Goal: Task Accomplishment & Management: Manage account settings

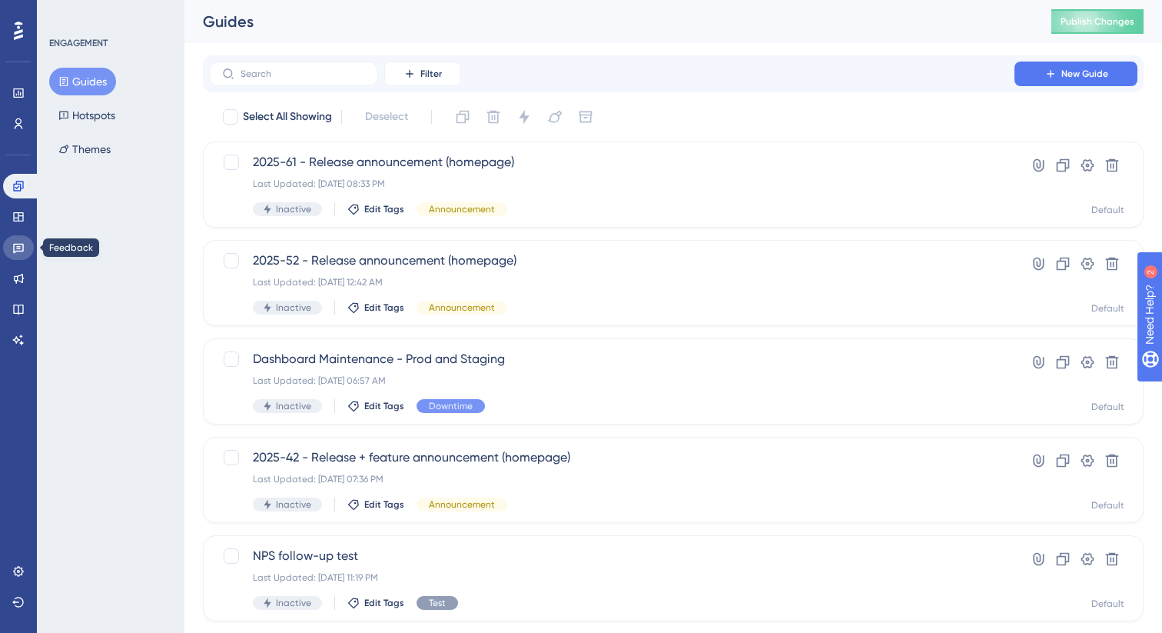
click at [11, 251] on link at bounding box center [18, 247] width 31 height 25
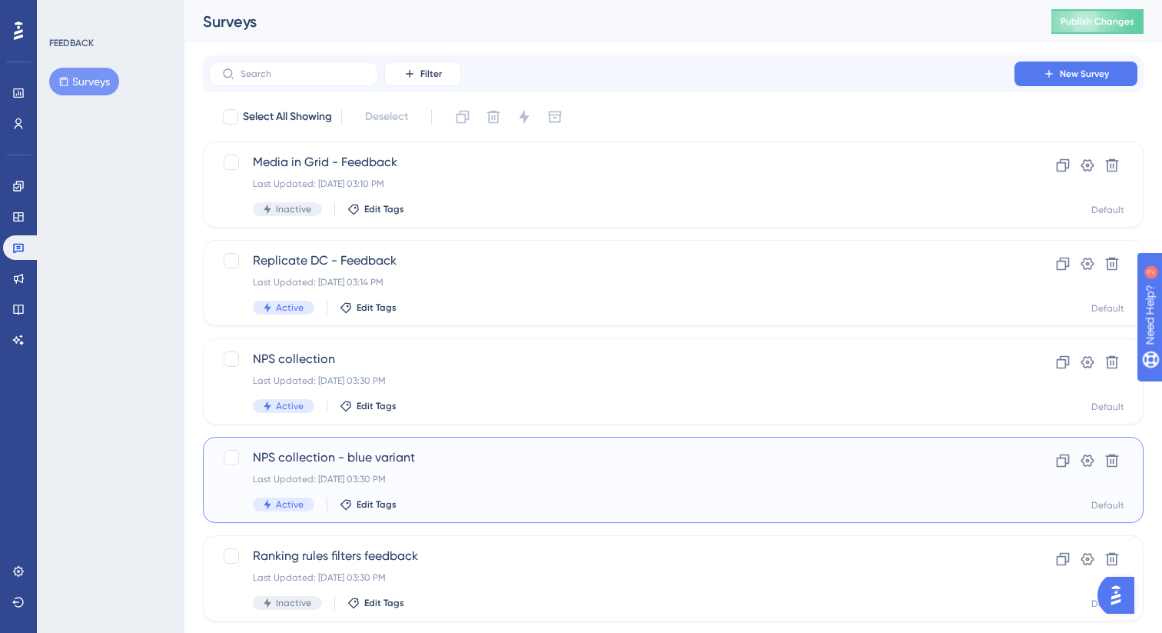
click at [559, 474] on div "Last Updated: Jul 22 2025, 03:30 PM" at bounding box center [612, 479] width 718 height 12
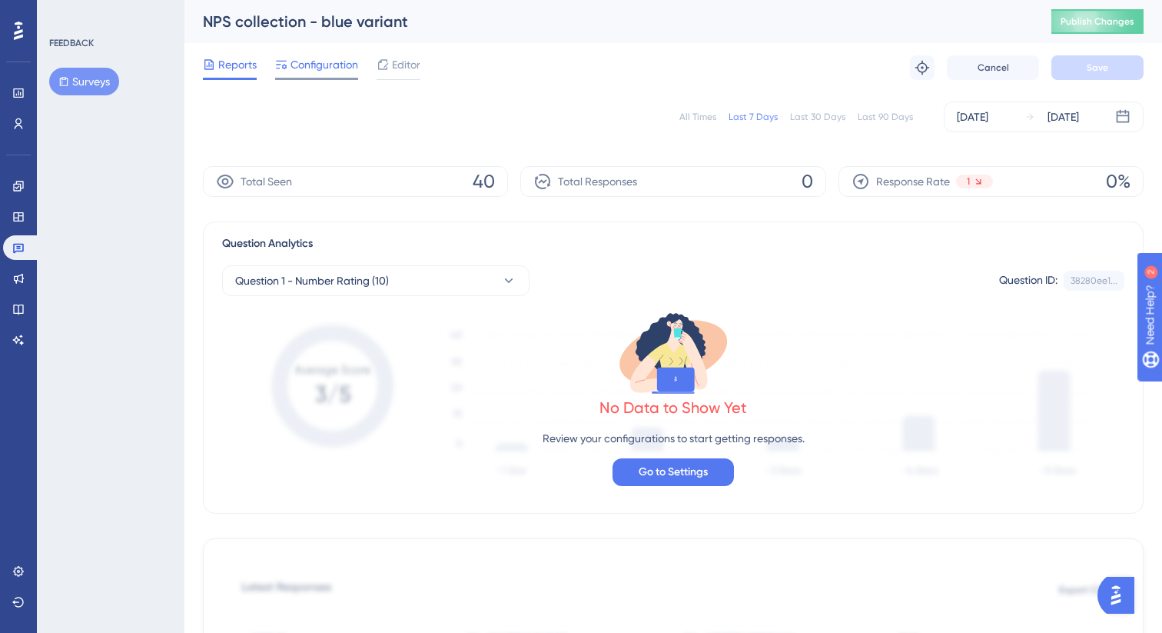
click at [334, 68] on span "Configuration" at bounding box center [325, 64] width 68 height 18
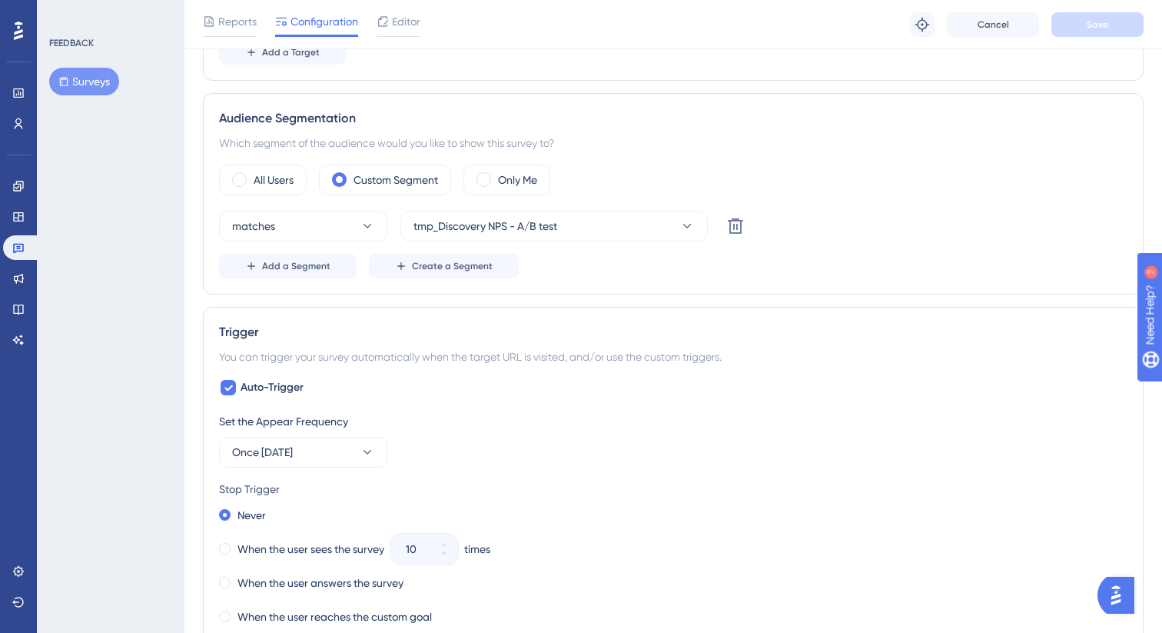
scroll to position [548, 0]
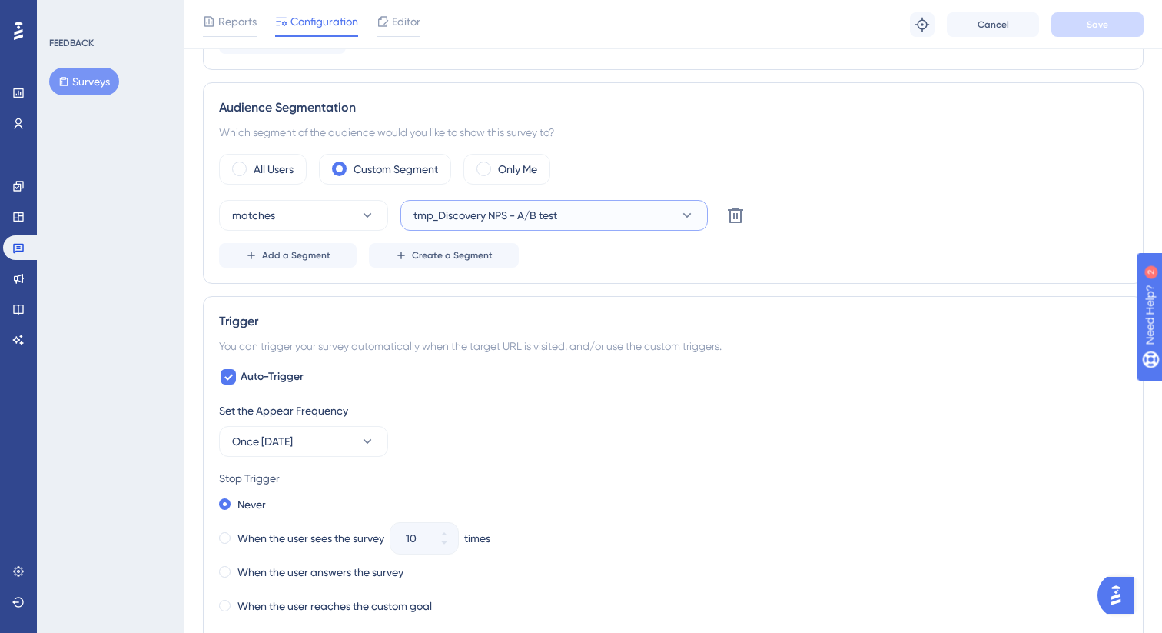
click at [615, 217] on button "tmp_Discovery NPS - A/B test" at bounding box center [553, 215] width 307 height 31
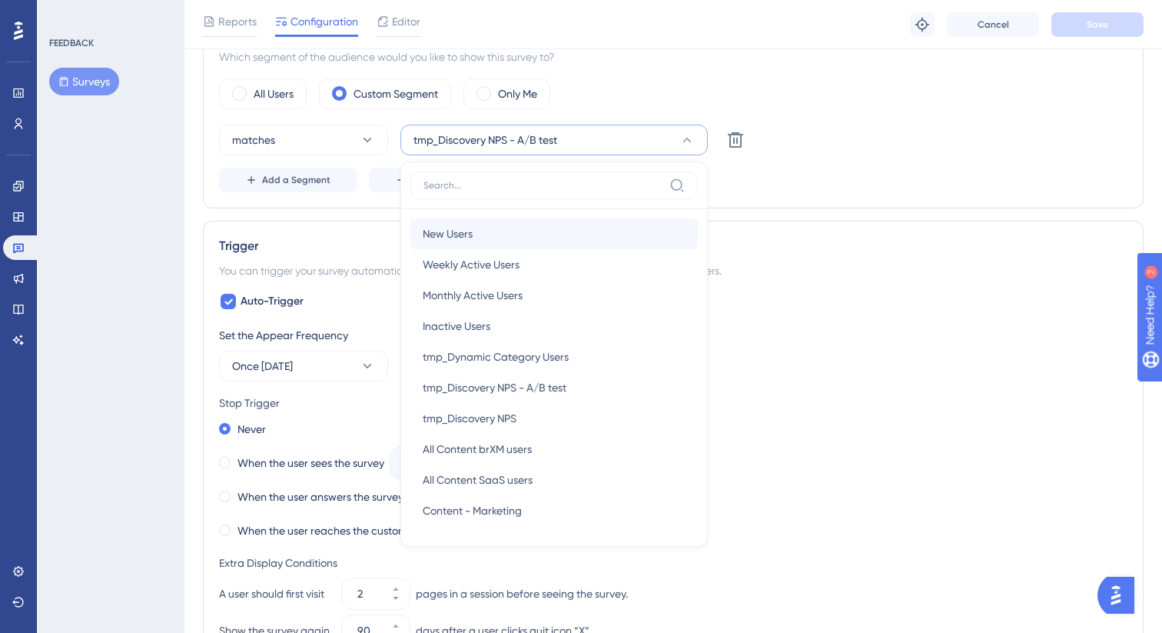
scroll to position [622, 0]
click at [842, 304] on div "Auto-Trigger Set the Appear Frequency Once in 90 days Stop Trigger Never When t…" at bounding box center [673, 543] width 908 height 498
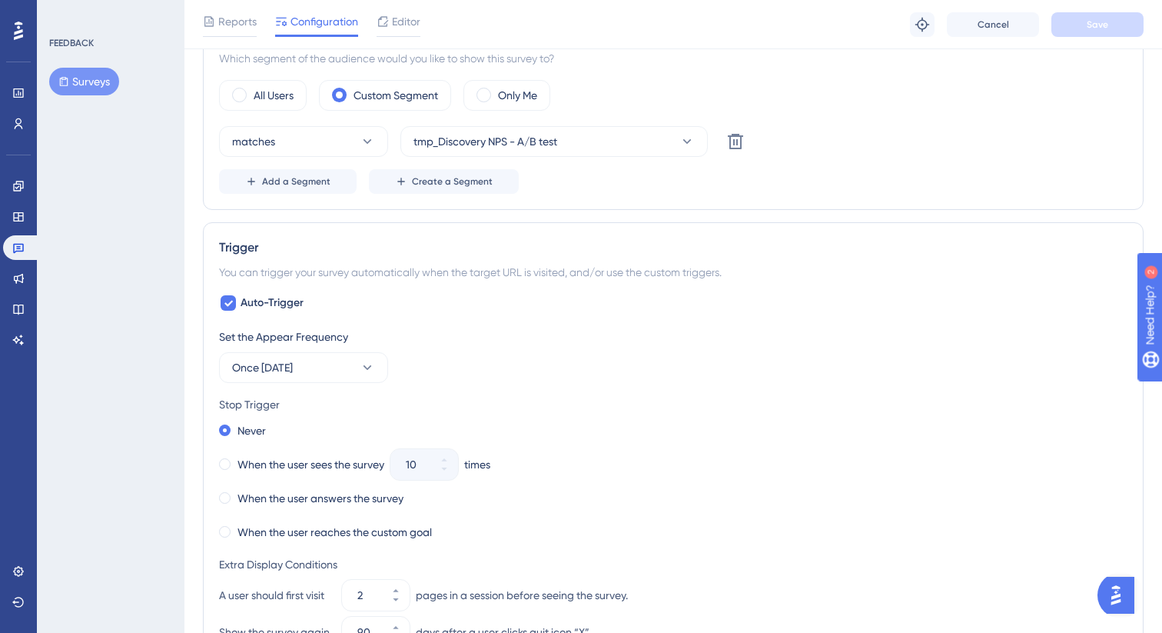
scroll to position [0, 0]
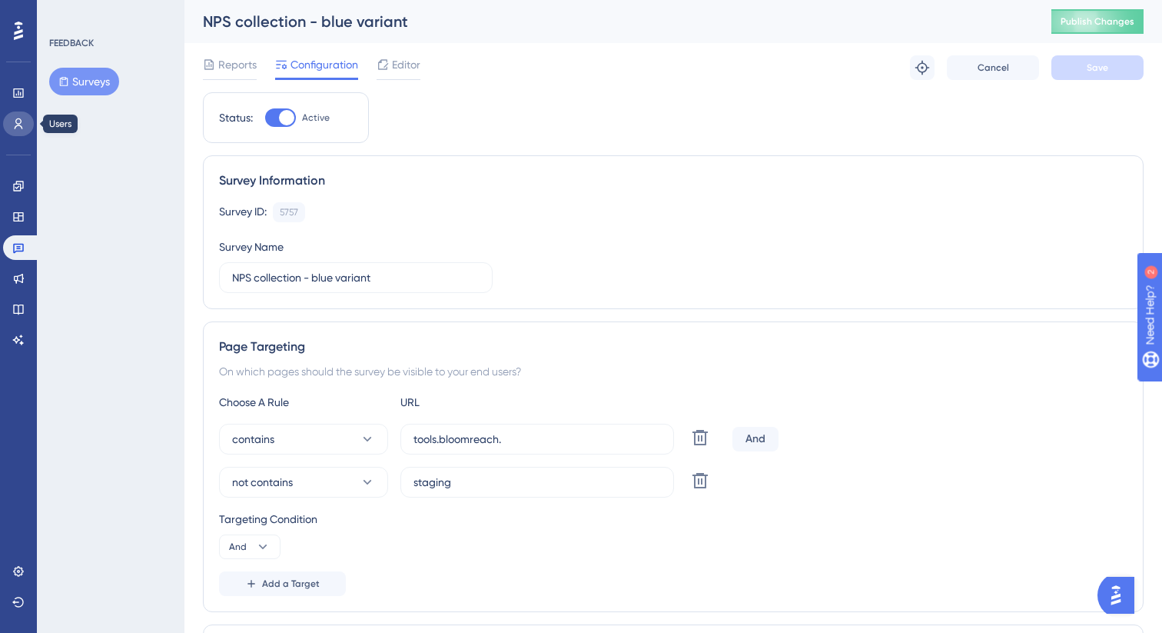
click at [12, 130] on link at bounding box center [18, 123] width 31 height 25
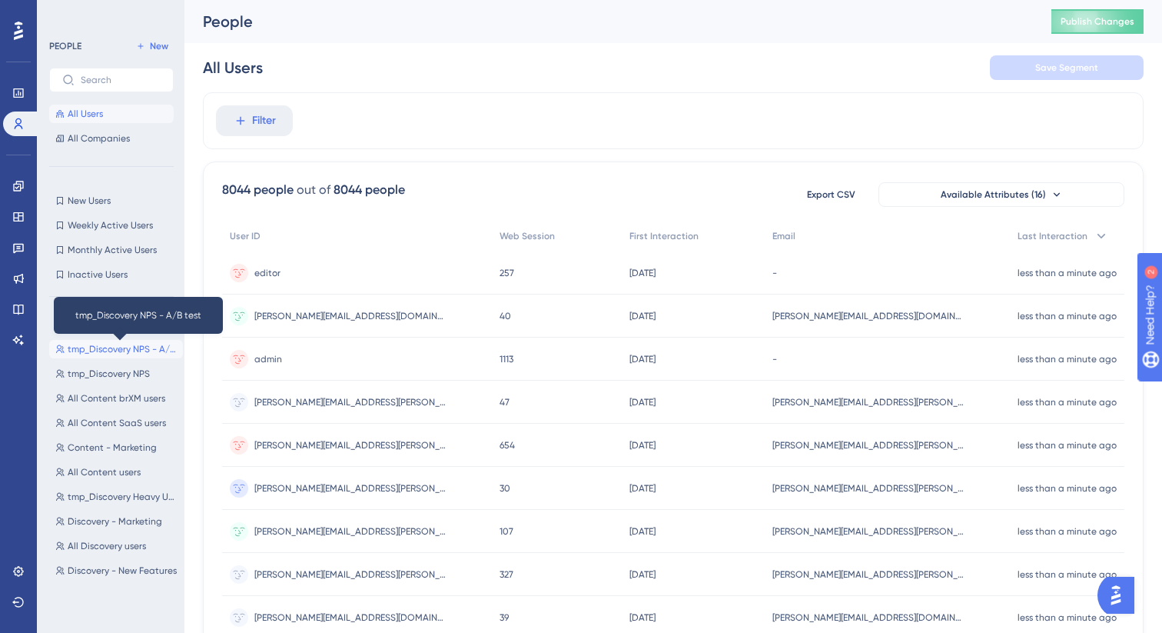
click at [118, 346] on span "tmp_Discovery NPS - A/B test" at bounding box center [122, 349] width 109 height 12
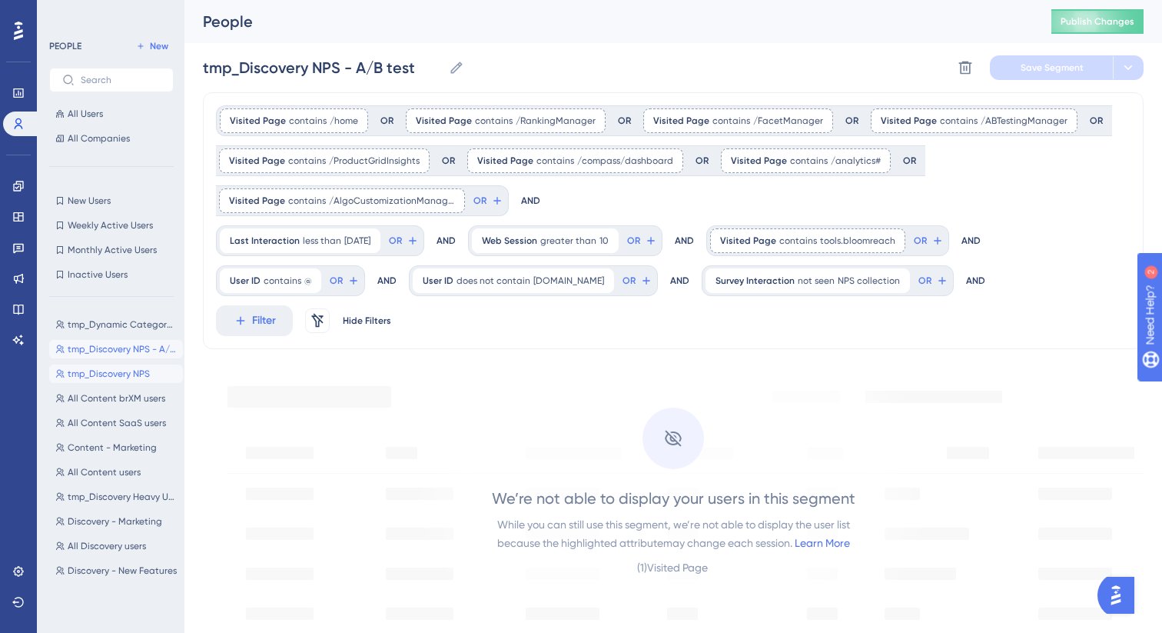
click at [90, 374] on span "tmp_Discovery NPS" at bounding box center [109, 373] width 82 height 12
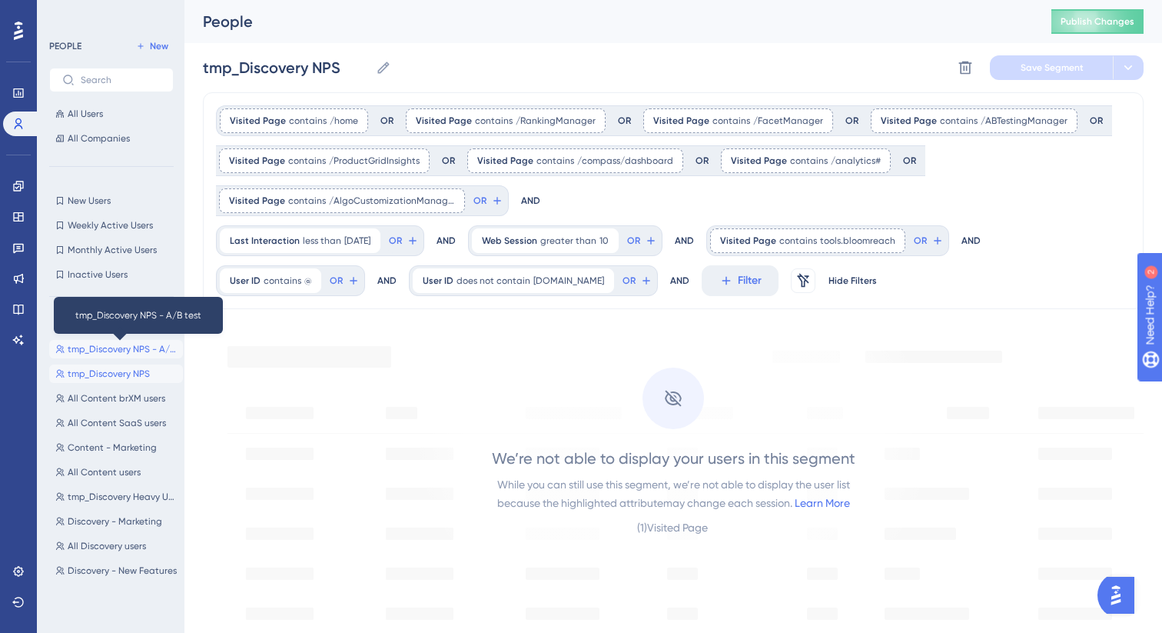
click at [96, 350] on span "tmp_Discovery NPS - A/B test" at bounding box center [122, 349] width 109 height 12
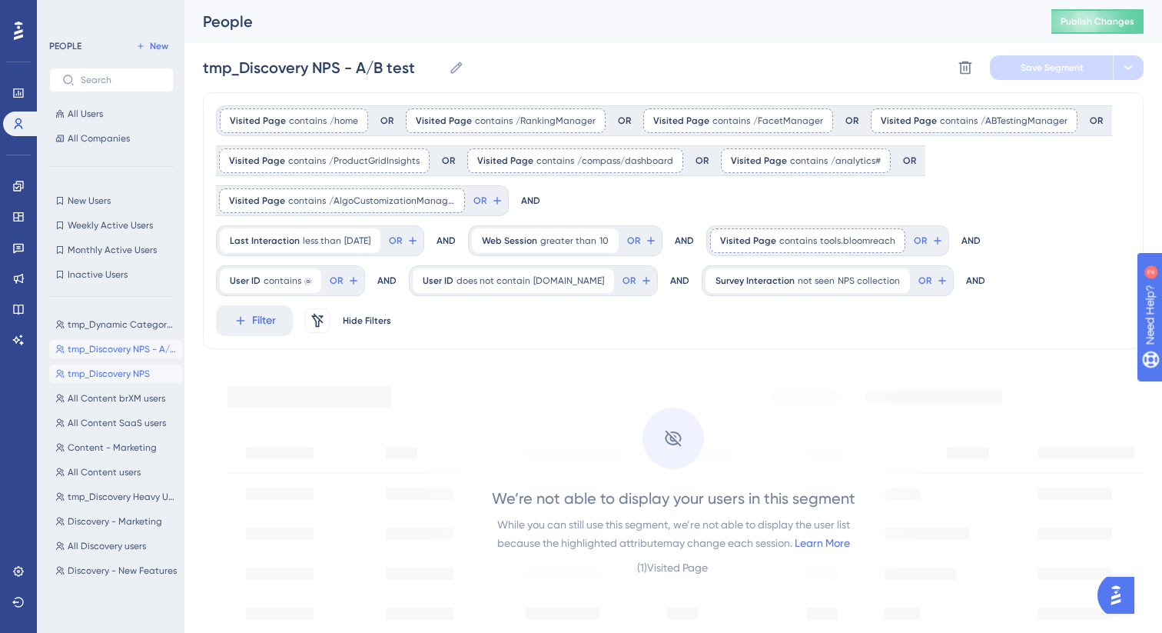
click at [125, 374] on span "tmp_Discovery NPS" at bounding box center [109, 373] width 82 height 12
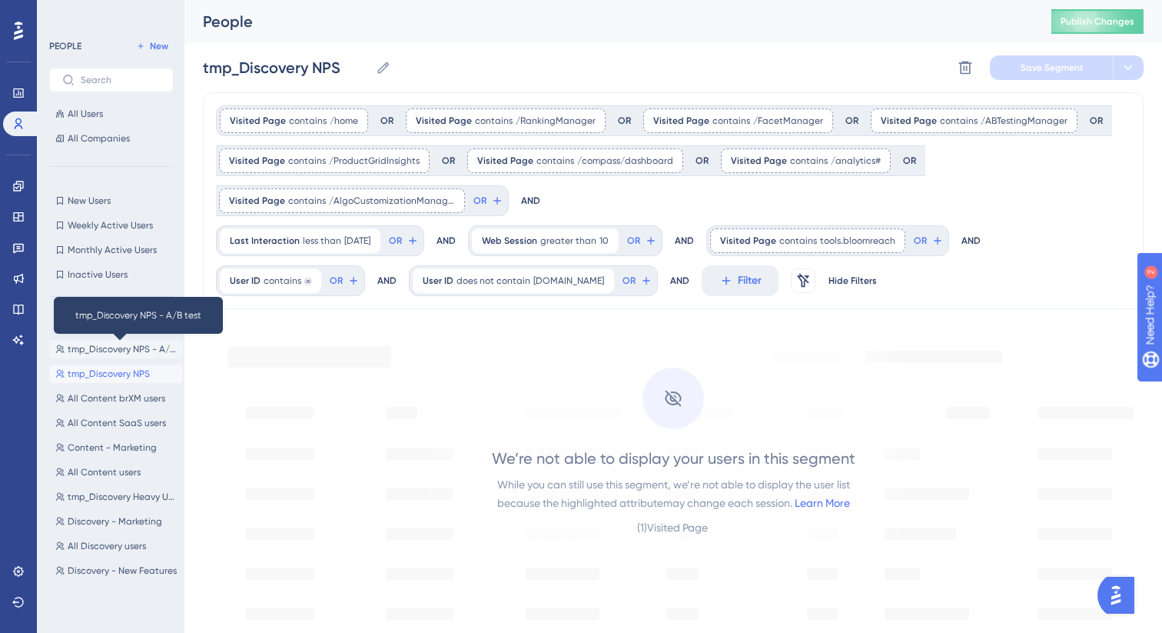
click at [118, 349] on span "tmp_Discovery NPS - A/B test" at bounding box center [122, 349] width 109 height 12
type input "tmp_Discovery NPS - A/B test"
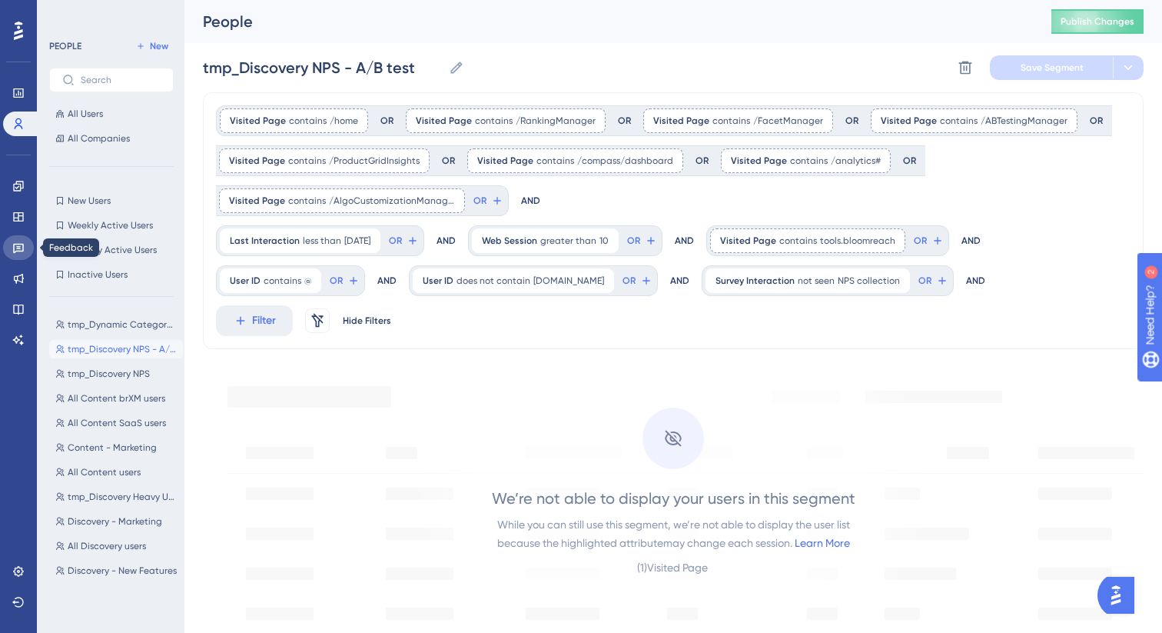
click at [15, 243] on icon at bounding box center [18, 247] width 12 height 12
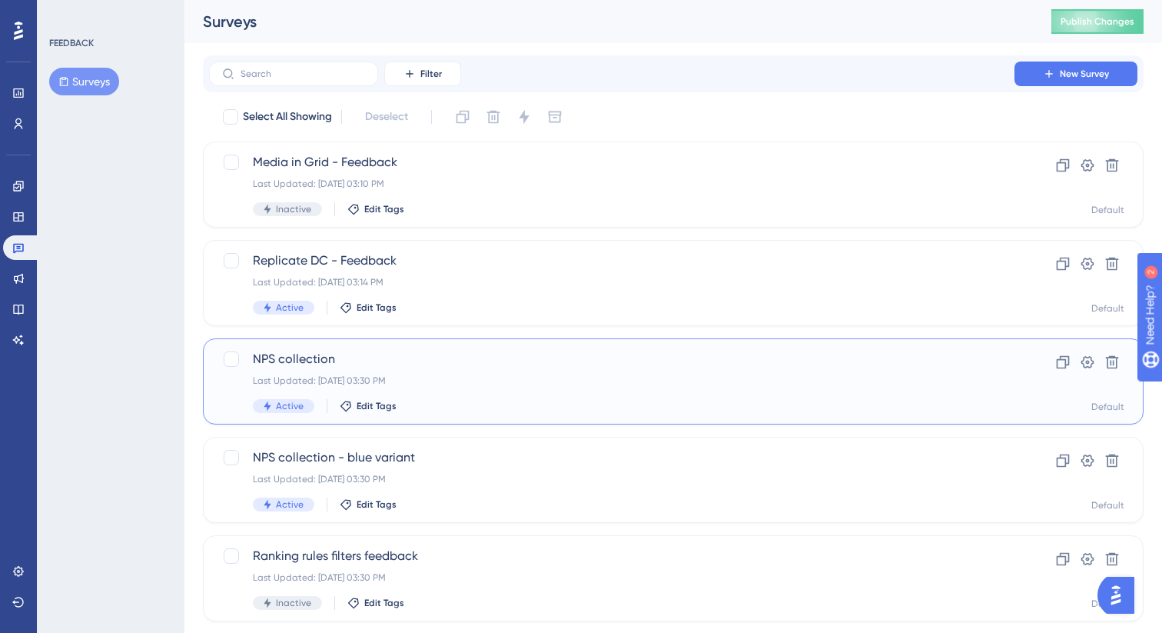
click at [469, 388] on div "NPS collection Last Updated: Jul 22 2025, 03:30 PM Active Edit Tags" at bounding box center [612, 381] width 718 height 63
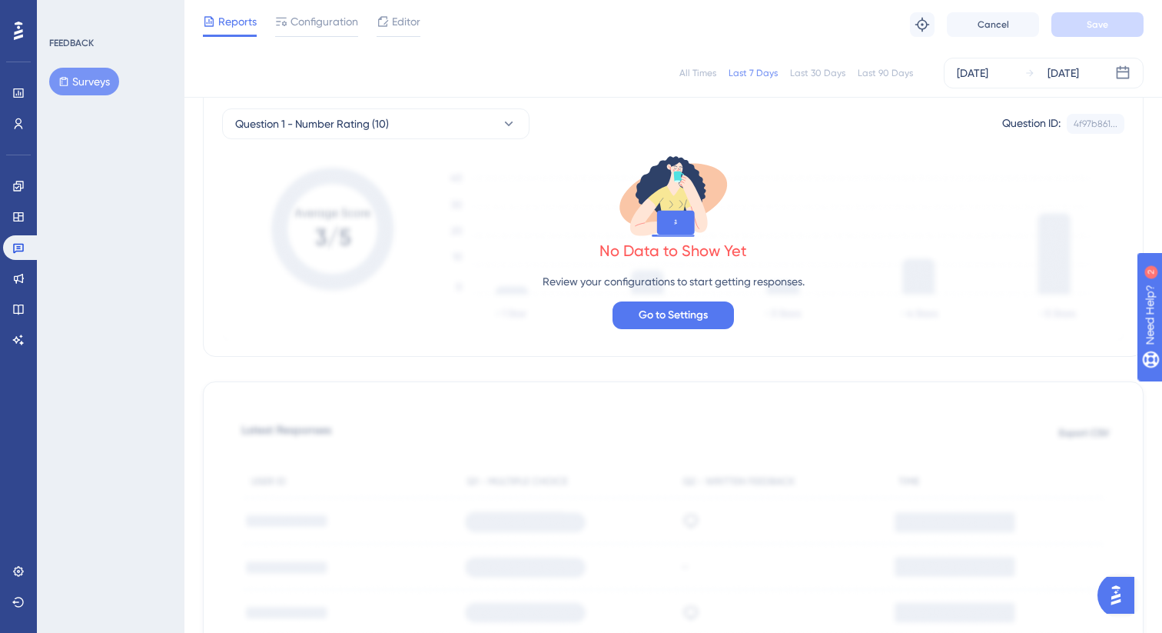
scroll to position [117, 0]
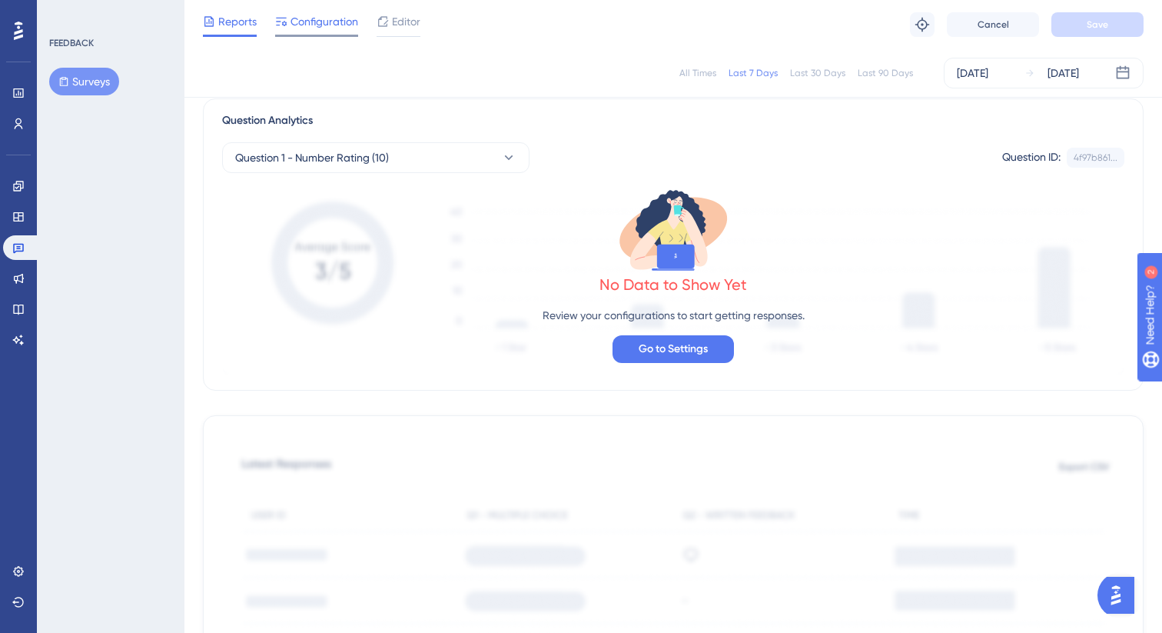
click at [320, 25] on span "Configuration" at bounding box center [325, 21] width 68 height 18
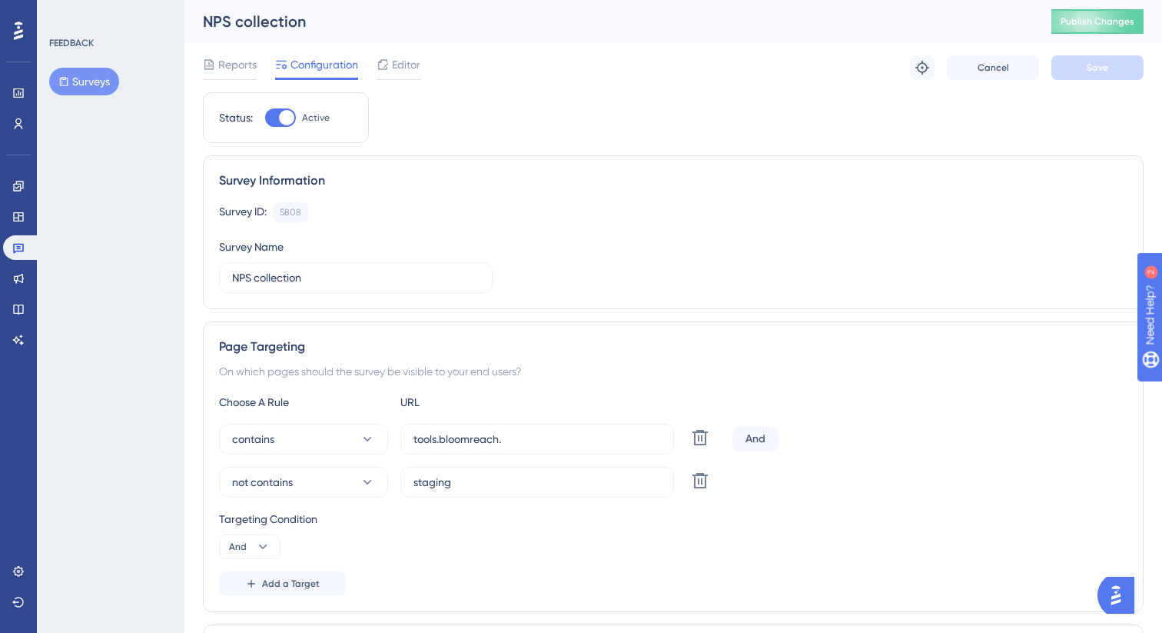
click at [284, 118] on div at bounding box center [286, 117] width 15 height 15
click at [265, 118] on input "Active" at bounding box center [264, 118] width 1 height 1
checkbox input "false"
click at [1105, 75] on button "Save" at bounding box center [1097, 67] width 92 height 25
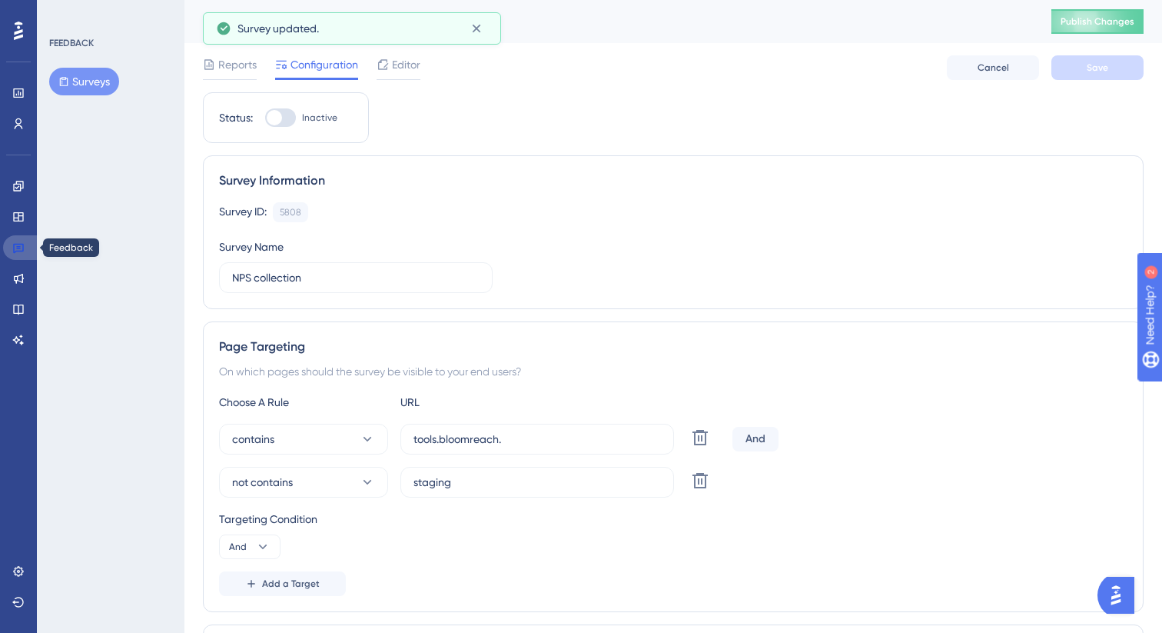
click at [24, 247] on icon at bounding box center [18, 247] width 12 height 12
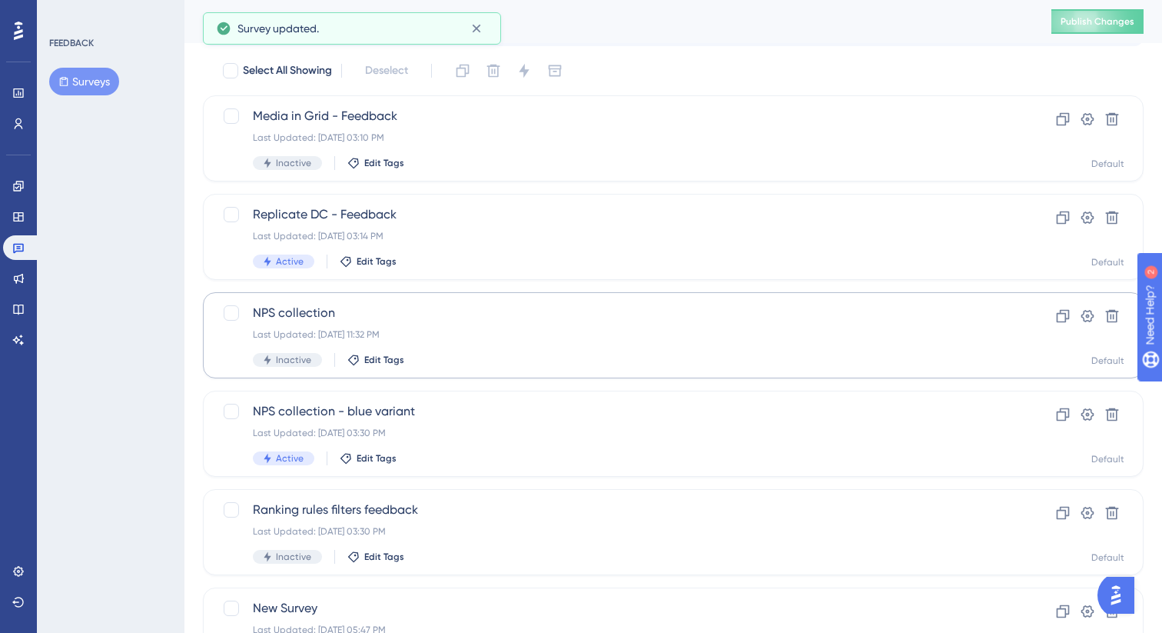
scroll to position [58, 0]
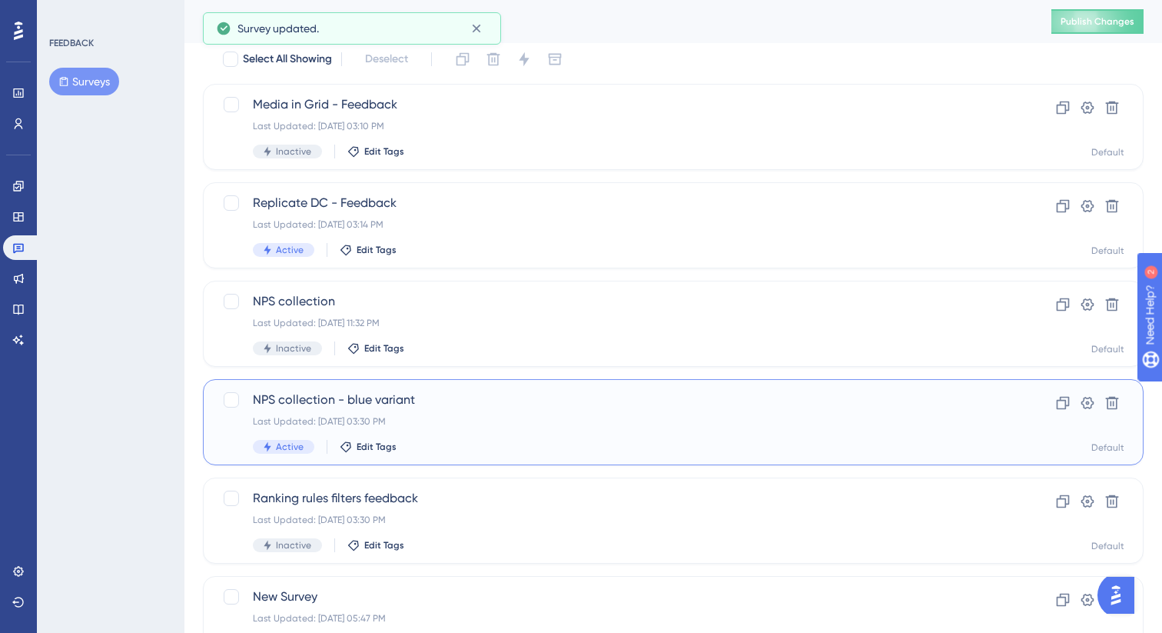
click at [488, 400] on span "NPS collection - blue variant" at bounding box center [612, 399] width 718 height 18
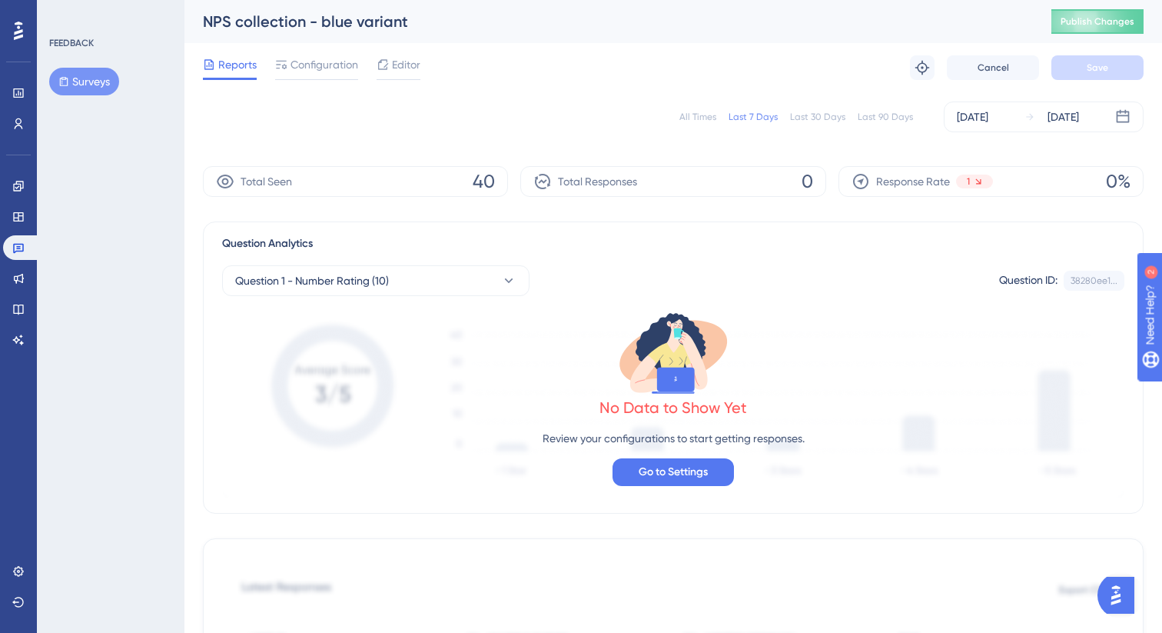
click at [337, 43] on div "Reports Configuration Editor Troubleshoot Cancel Save" at bounding box center [673, 67] width 941 height 49
click at [334, 71] on span "Configuration" at bounding box center [325, 64] width 68 height 18
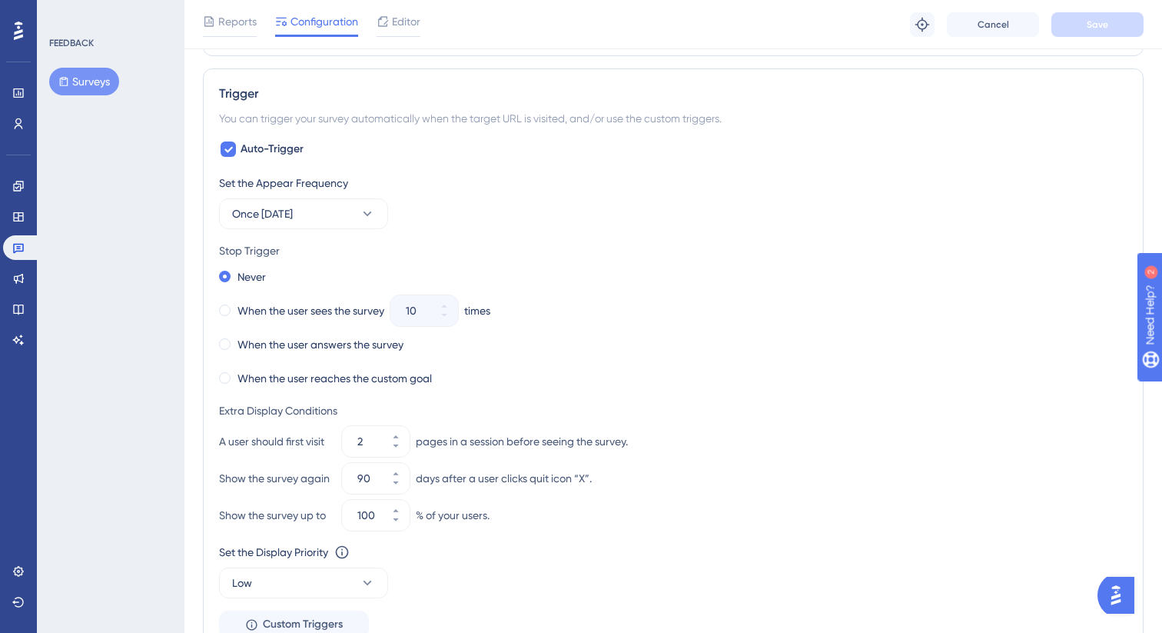
scroll to position [786, 0]
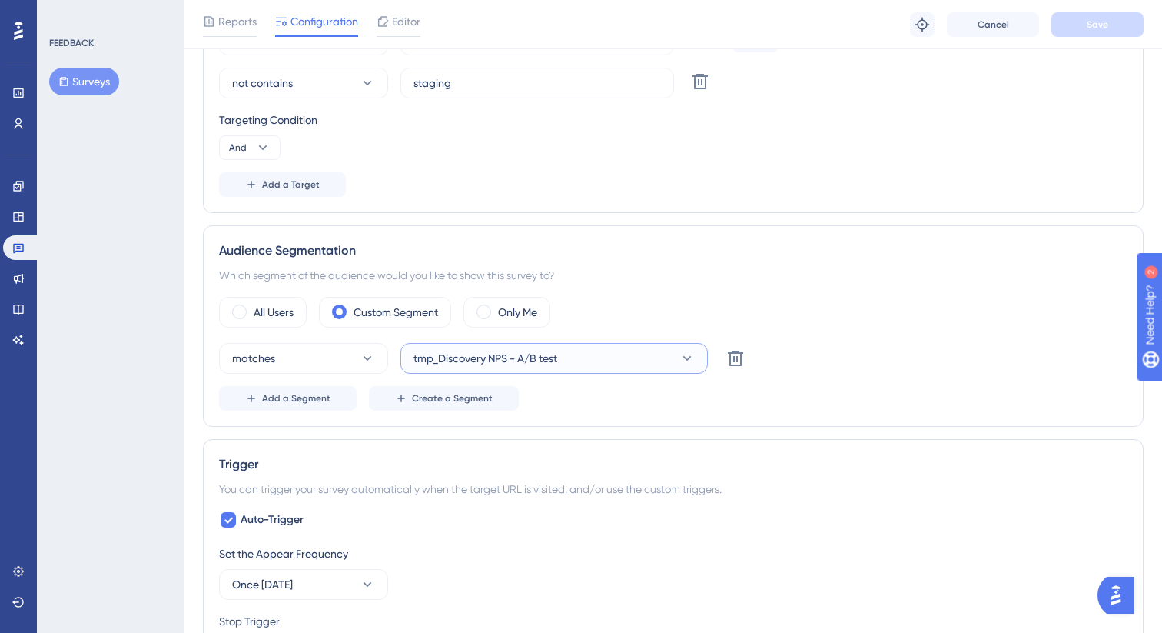
click at [576, 344] on button "tmp_Discovery NPS - A/B test" at bounding box center [553, 358] width 307 height 31
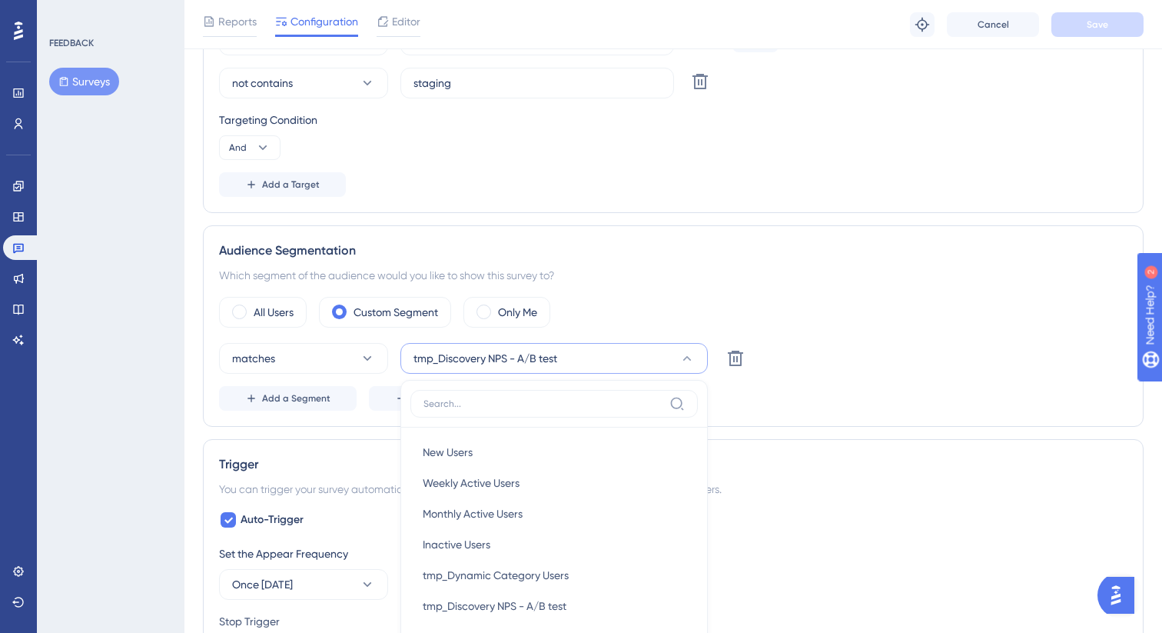
scroll to position [622, 0]
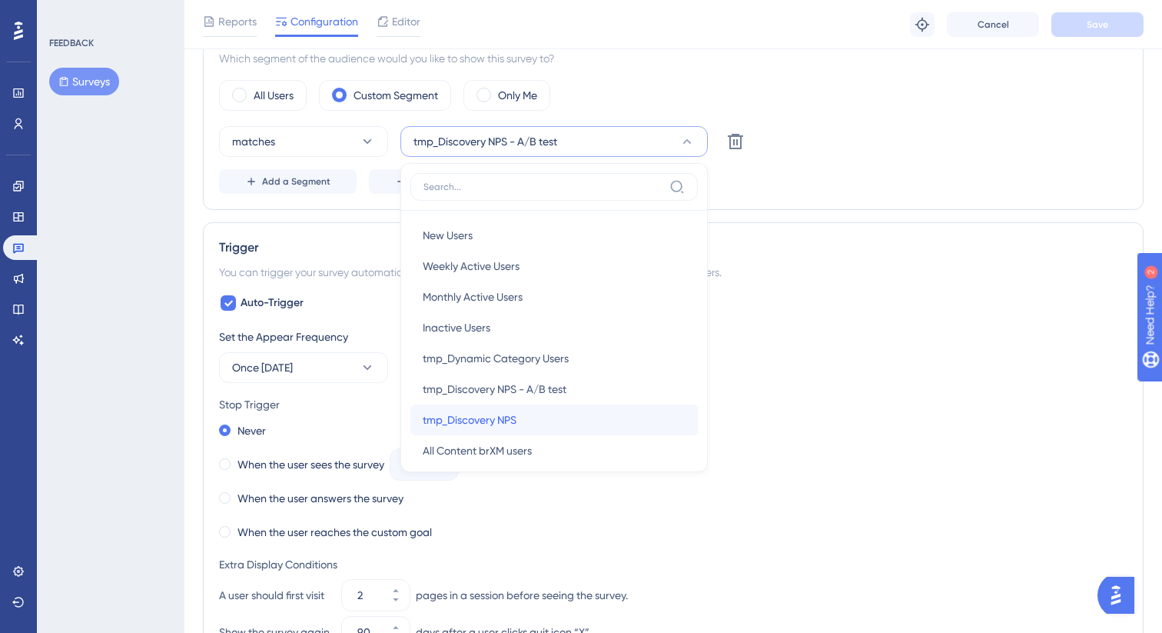
click at [573, 413] on div "tmp_Discovery NPS tmp_Discovery NPS" at bounding box center [554, 419] width 263 height 31
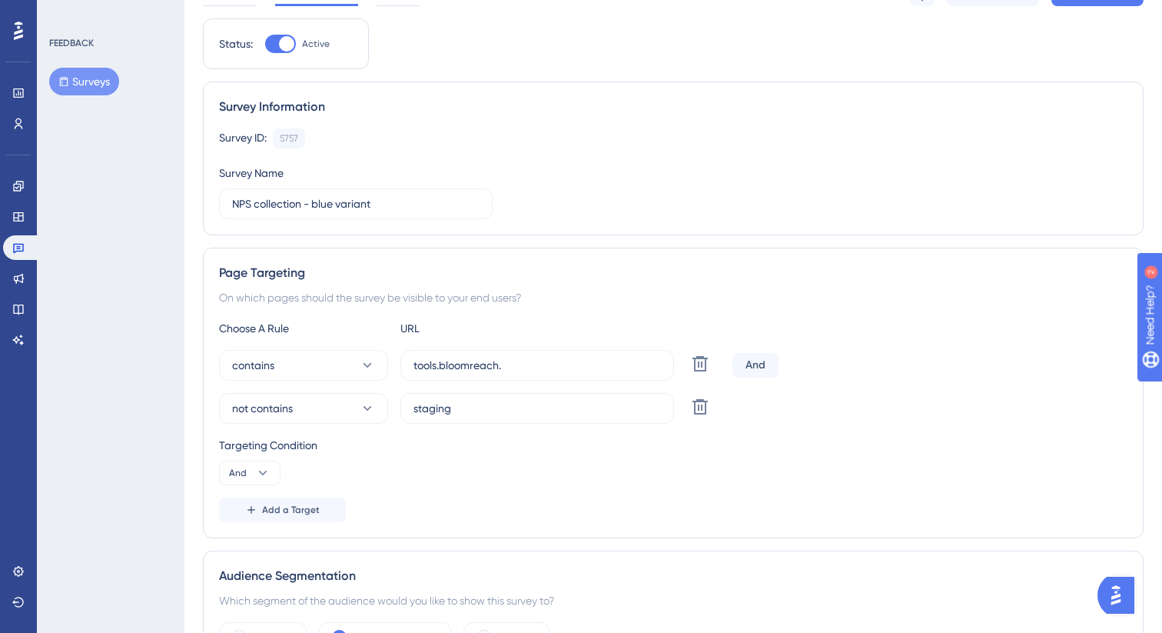
scroll to position [0, 0]
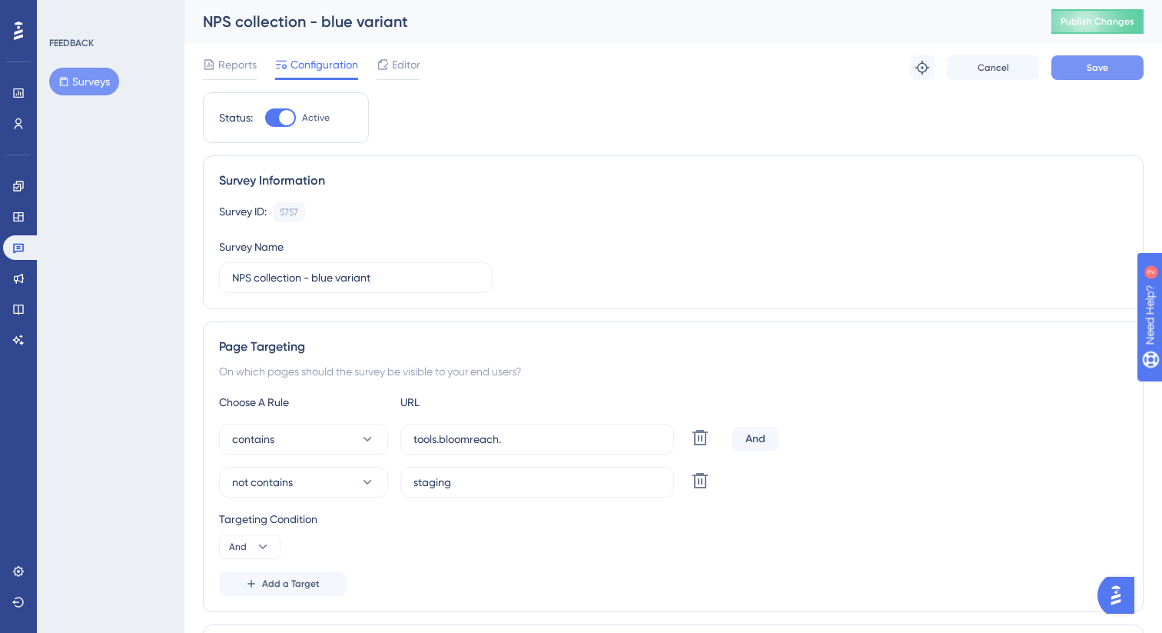
click at [1087, 60] on button "Save" at bounding box center [1097, 67] width 92 height 25
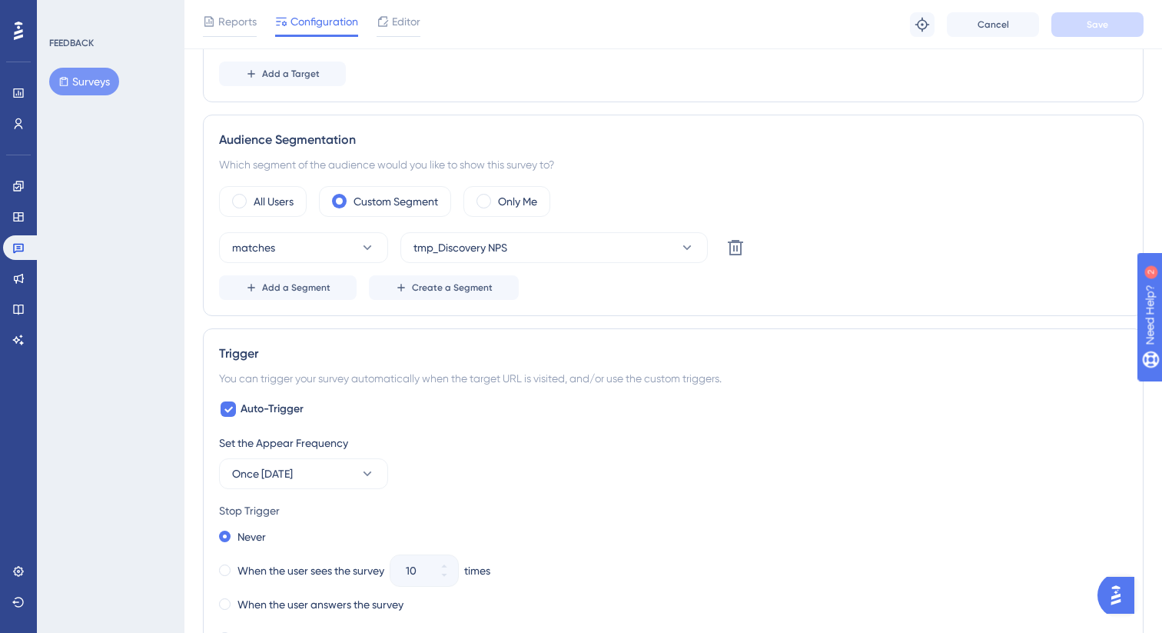
scroll to position [558, 0]
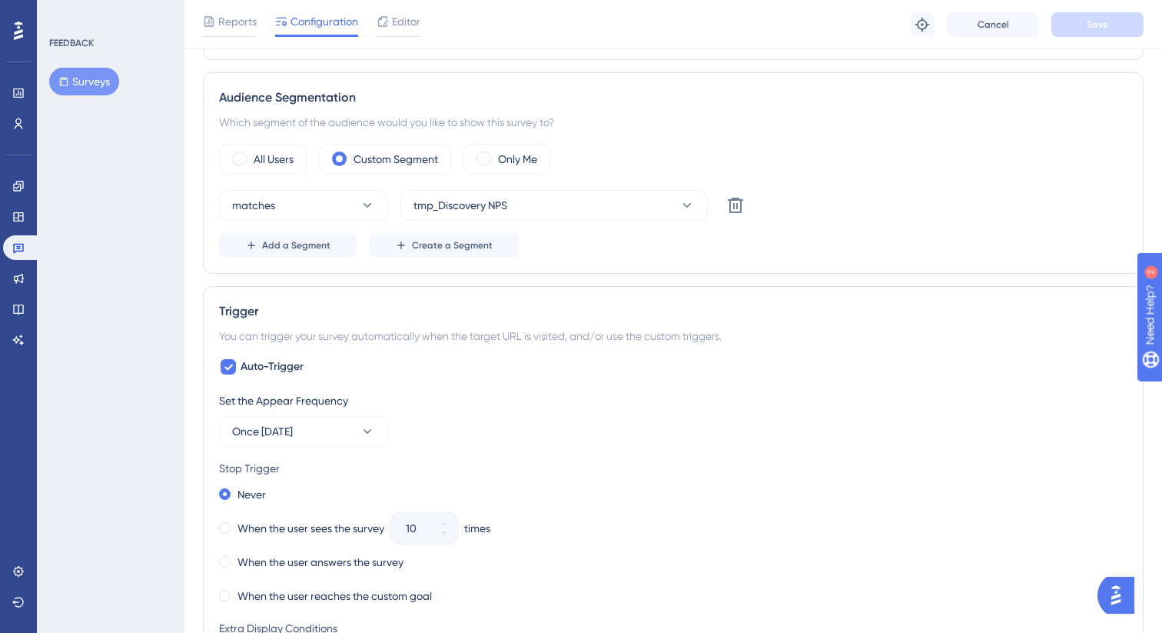
click at [17, 136] on div "Engagement Widgets Feedback Product Updates Knowledge Base AI Assistant" at bounding box center [18, 244] width 31 height 216
click at [18, 122] on icon at bounding box center [18, 124] width 12 height 12
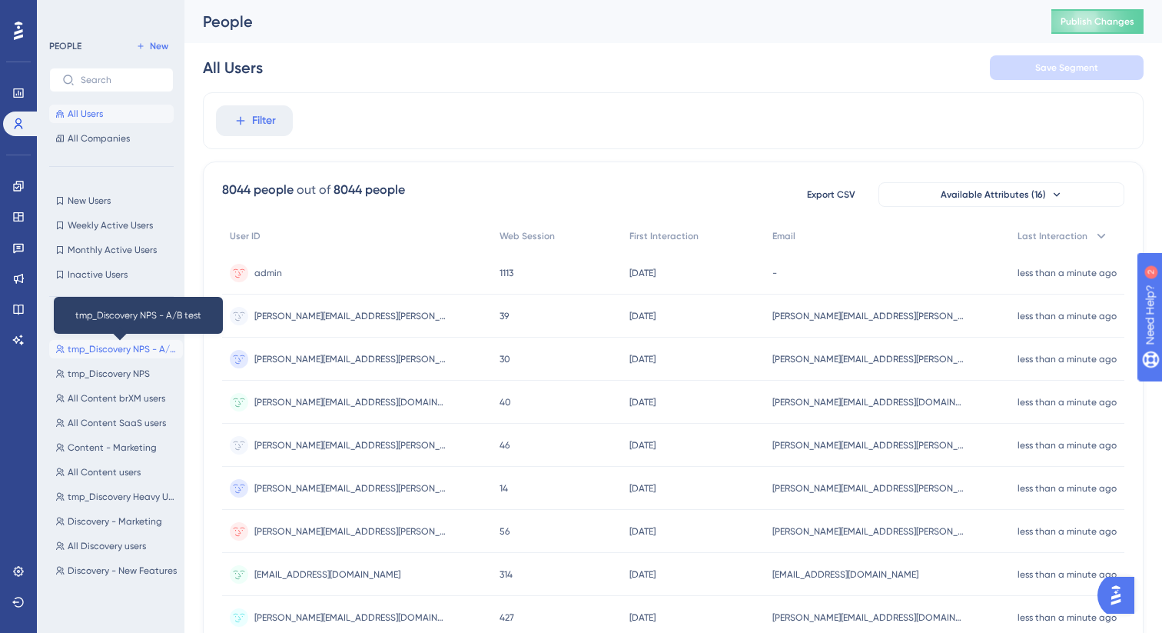
click at [117, 344] on span "tmp_Discovery NPS - A/B test" at bounding box center [122, 349] width 109 height 12
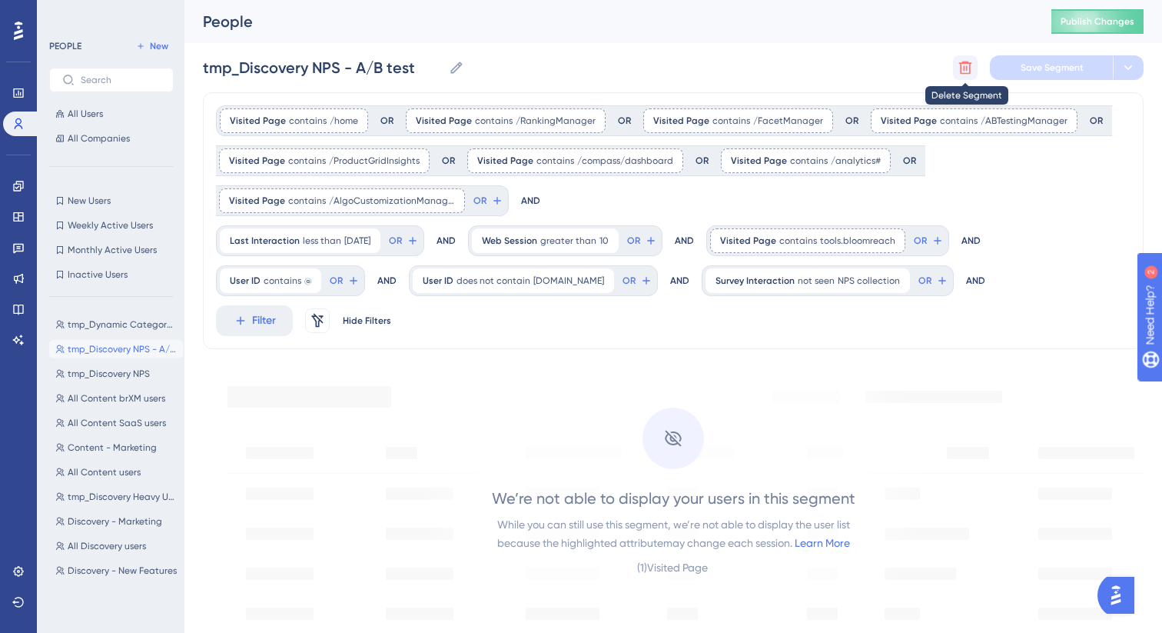
click at [968, 66] on icon at bounding box center [965, 67] width 15 height 15
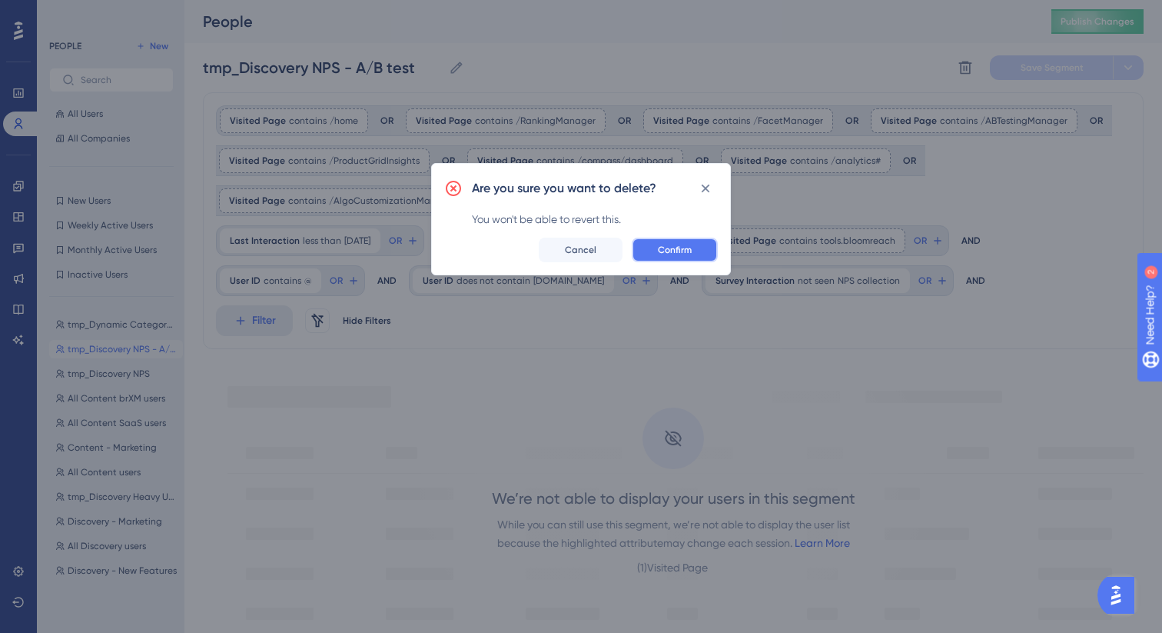
click at [706, 254] on button "Confirm" at bounding box center [675, 249] width 86 height 25
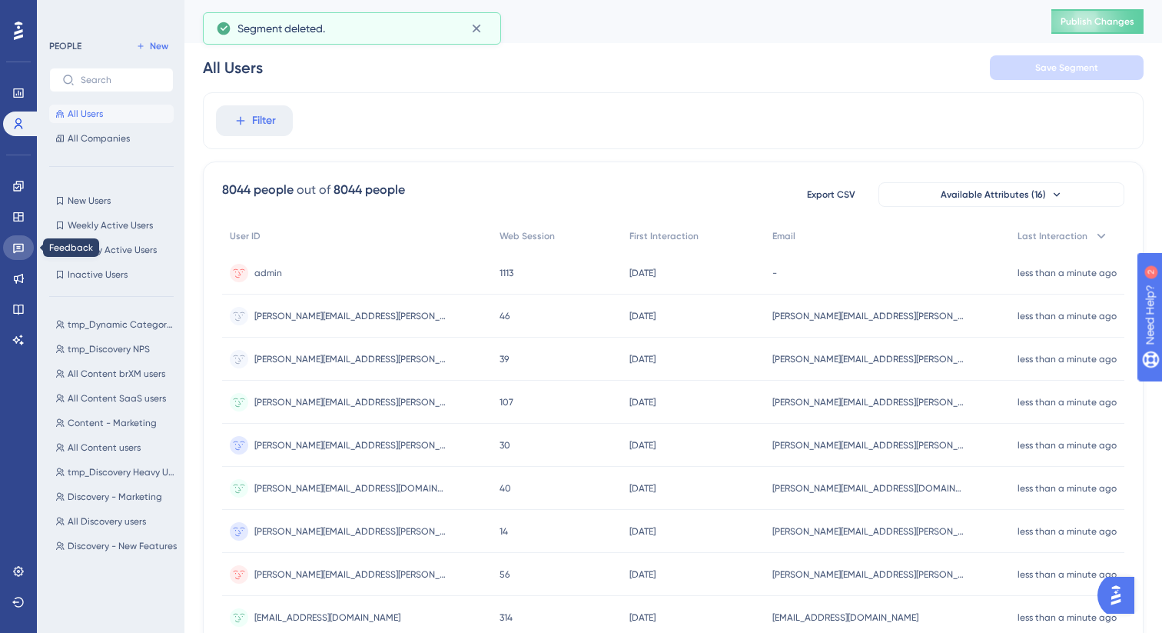
click at [33, 249] on link at bounding box center [18, 247] width 31 height 25
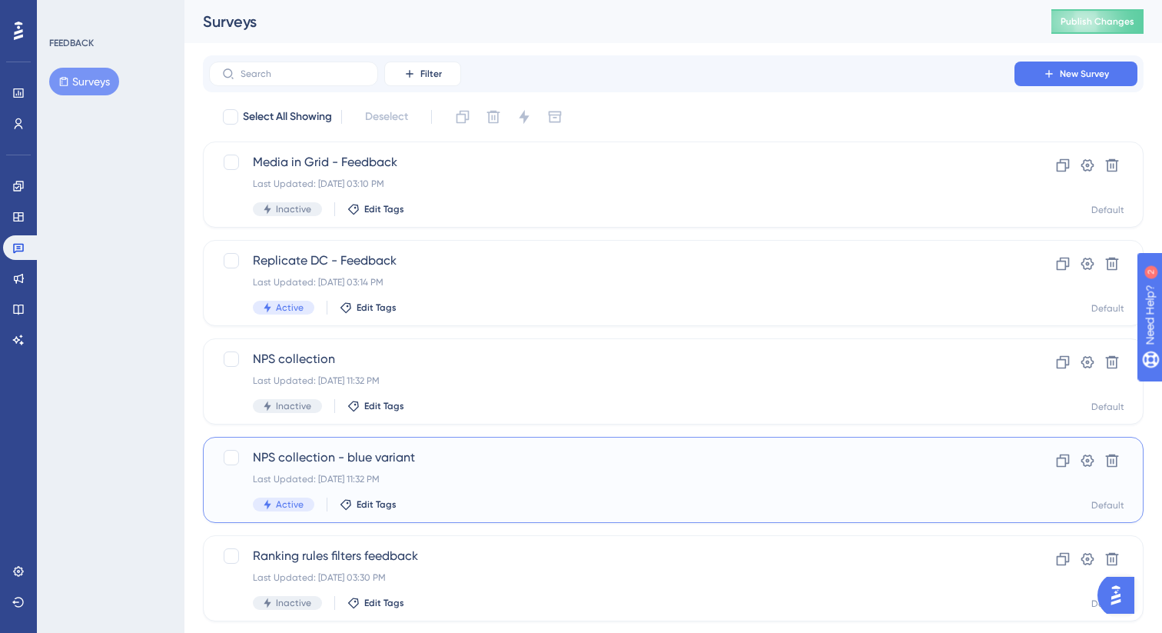
click at [649, 473] on div "Last Updated: Sep 04 2025, 11:32 PM" at bounding box center [612, 479] width 718 height 12
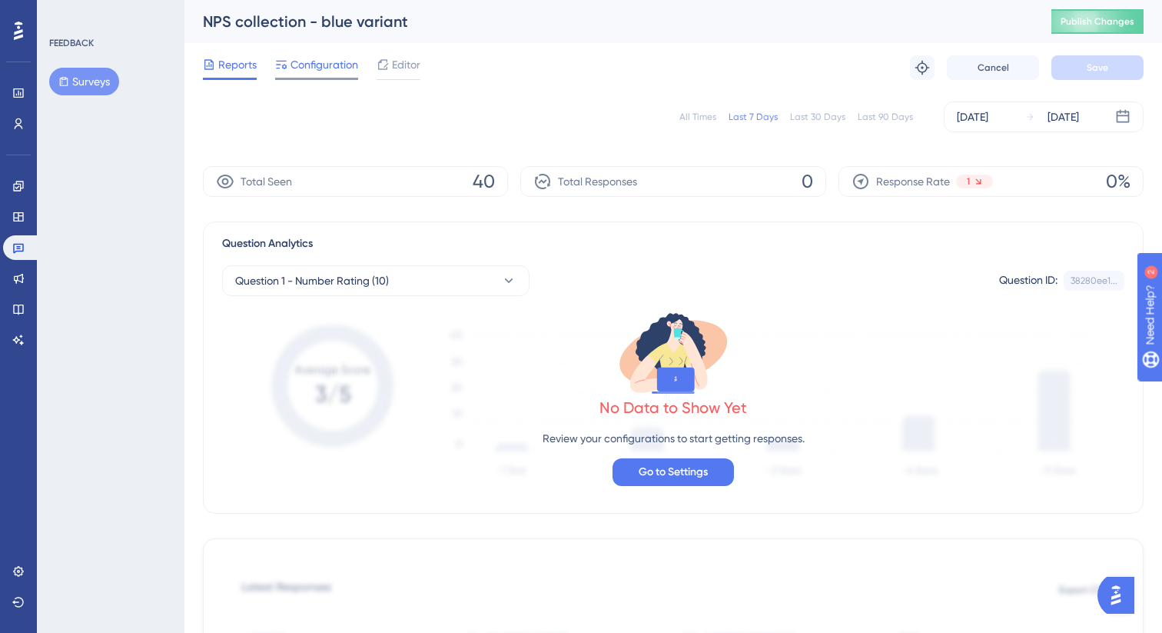
click at [311, 75] on div "Configuration" at bounding box center [316, 67] width 83 height 25
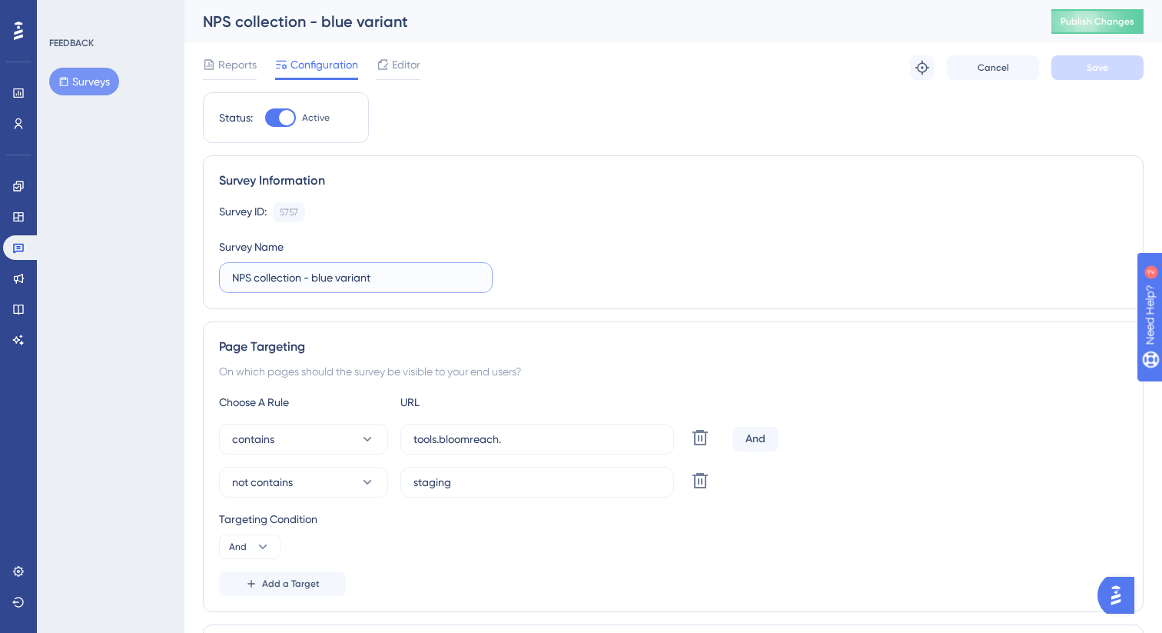
click at [411, 272] on input "NPS collection - blue variant" at bounding box center [355, 277] width 247 height 17
click at [1009, 52] on div "Reports Configuration Editor Troubleshoot Cancel Save" at bounding box center [673, 67] width 941 height 49
click at [981, 63] on span "Cancel" at bounding box center [994, 67] width 32 height 12
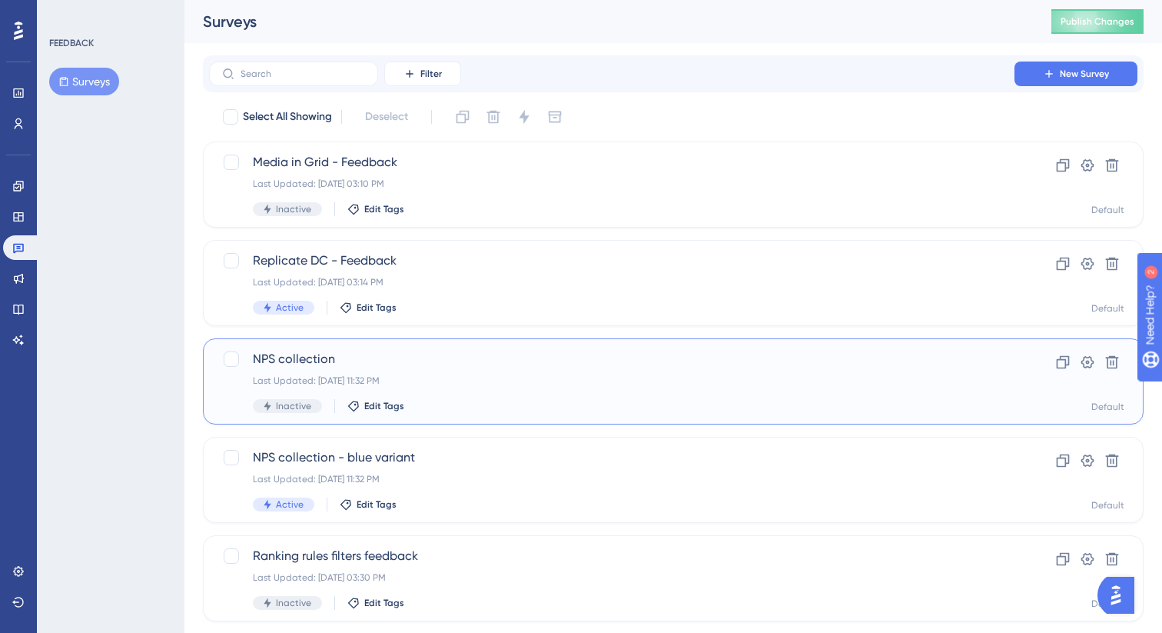
click at [523, 392] on div "NPS collection Last Updated: Sep 04 2025, 11:32 PM Inactive Edit Tags" at bounding box center [612, 381] width 718 height 63
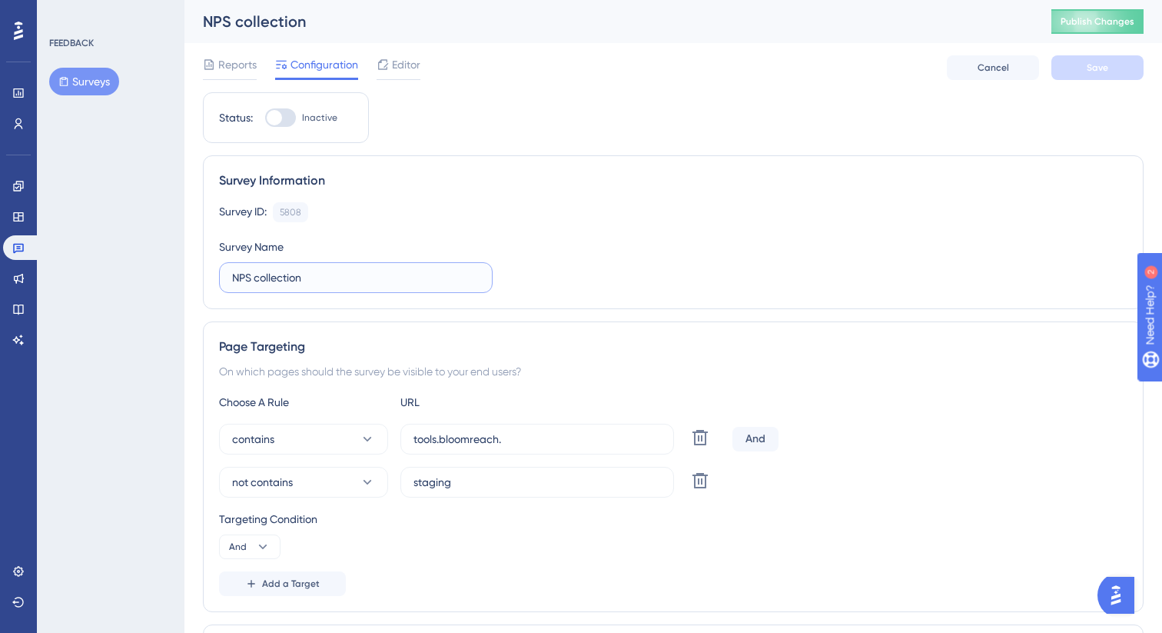
click at [327, 271] on input "NPS collection" at bounding box center [355, 277] width 247 height 17
click at [343, 276] on input "NPS collection" at bounding box center [355, 277] width 247 height 17
type input "NPS collection - black variant"
click at [1068, 68] on button "Save" at bounding box center [1097, 67] width 92 height 25
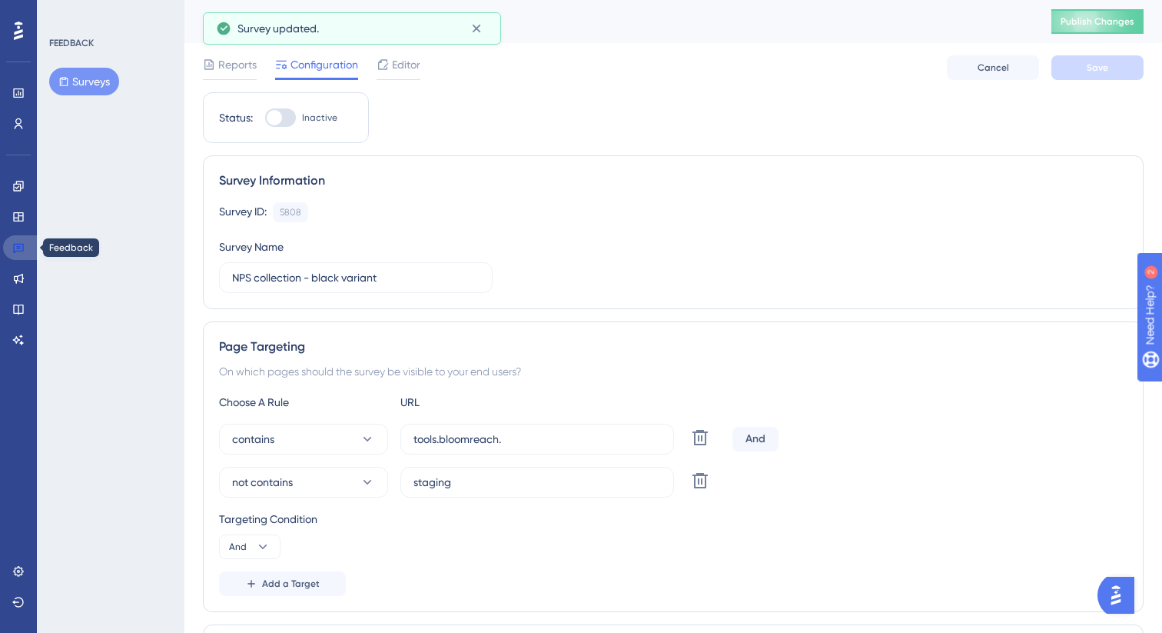
click at [18, 257] on link at bounding box center [21, 247] width 37 height 25
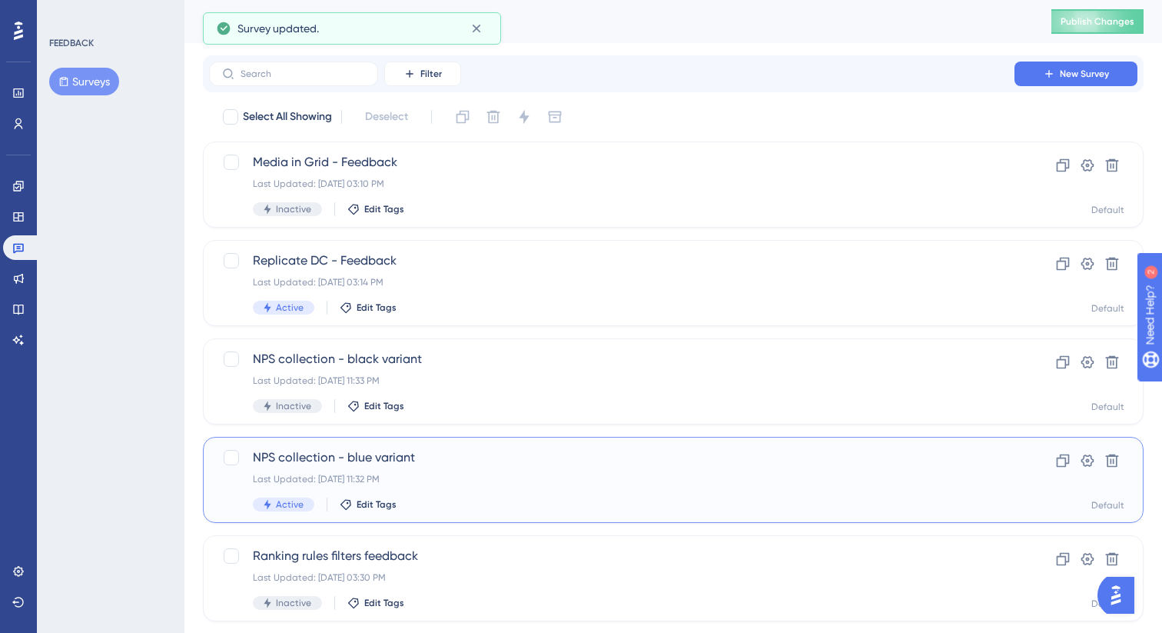
click at [524, 450] on span "NPS collection - blue variant" at bounding box center [612, 457] width 718 height 18
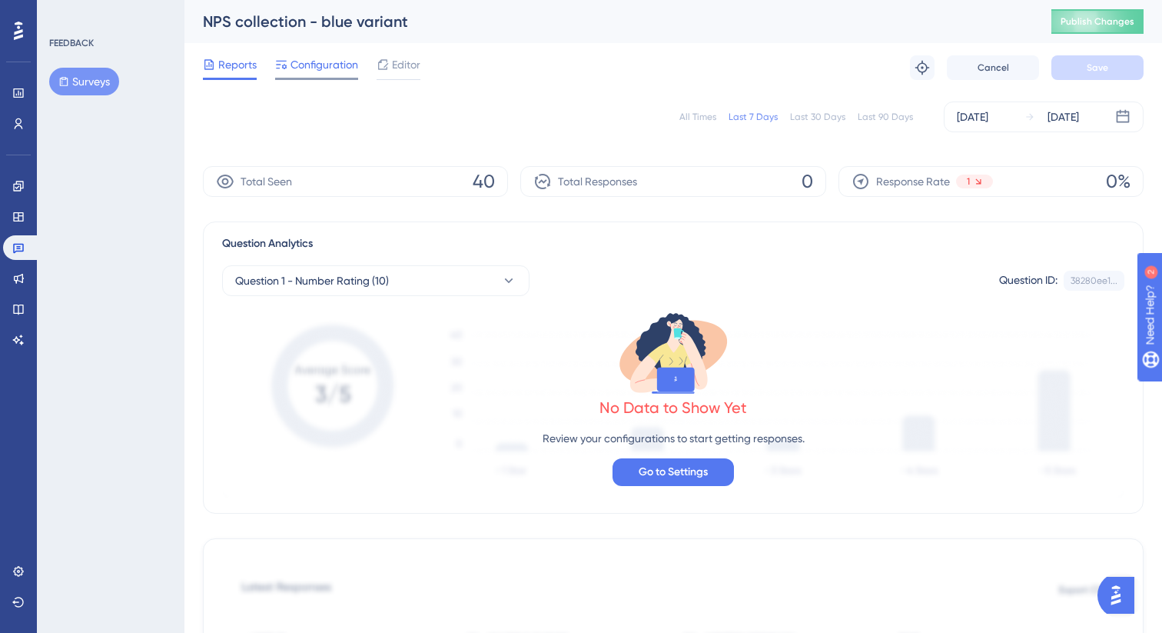
click at [342, 66] on span "Configuration" at bounding box center [325, 64] width 68 height 18
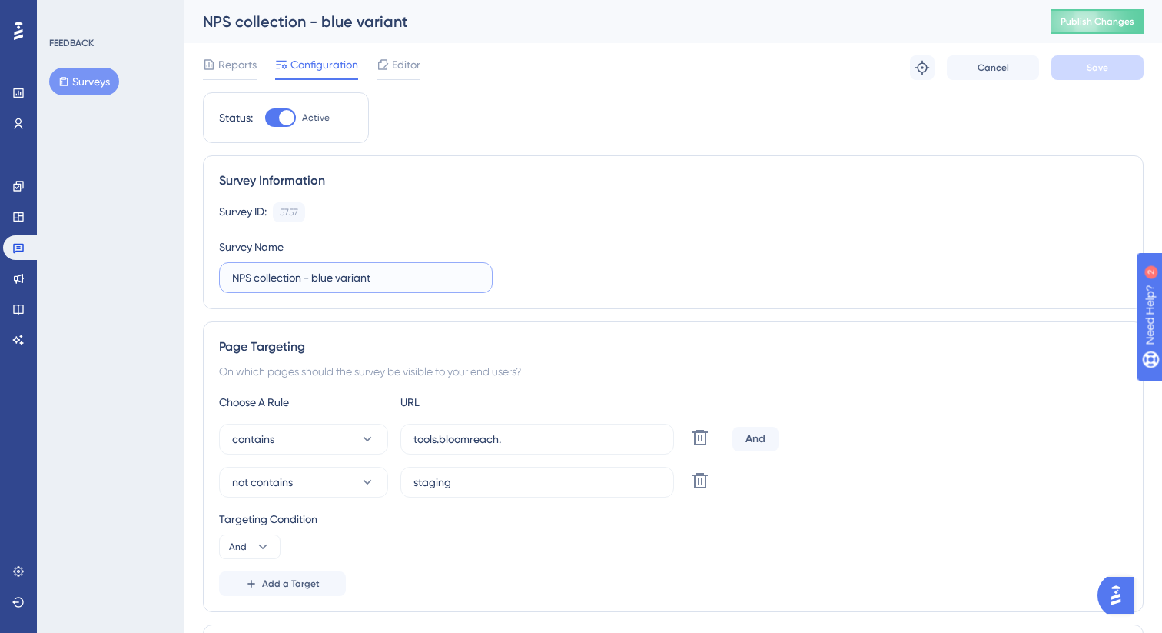
click at [412, 280] on input "NPS collection - blue variant" at bounding box center [355, 277] width 247 height 17
type input "NPS collection - blue variant"
click at [1090, 25] on span "Publish Changes" at bounding box center [1098, 21] width 74 height 12
click at [29, 247] on link at bounding box center [21, 247] width 37 height 25
